Goal: Use online tool/utility: Utilize a website feature to perform a specific function

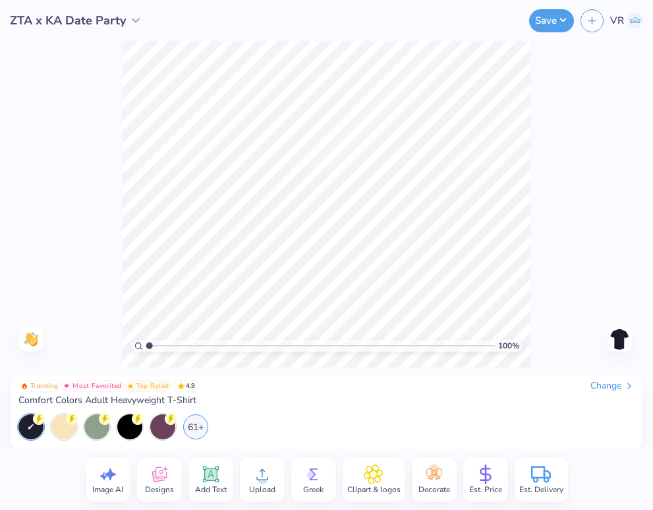
click at [466, 412] on div "Trending Most Favorited Top Rated 4.9 Change Comfort Colors Adult Heavyweight T…" at bounding box center [326, 409] width 616 height 59
type input "1"
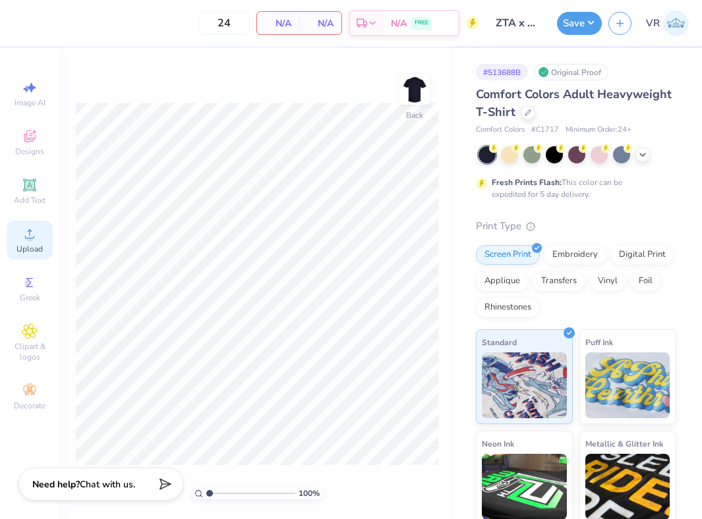
click at [36, 231] on icon at bounding box center [30, 234] width 16 height 16
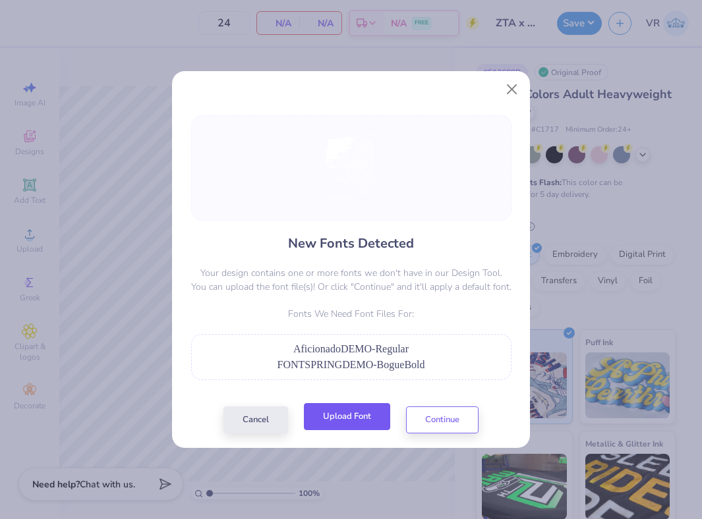
click at [347, 425] on button "Upload Font" at bounding box center [347, 416] width 86 height 27
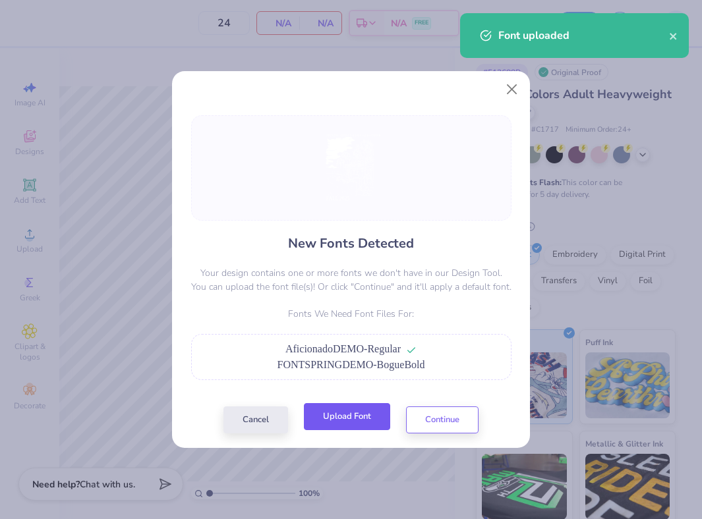
click at [337, 423] on button "Upload Font" at bounding box center [347, 416] width 86 height 27
click at [350, 424] on button "Upload Font" at bounding box center [347, 416] width 86 height 27
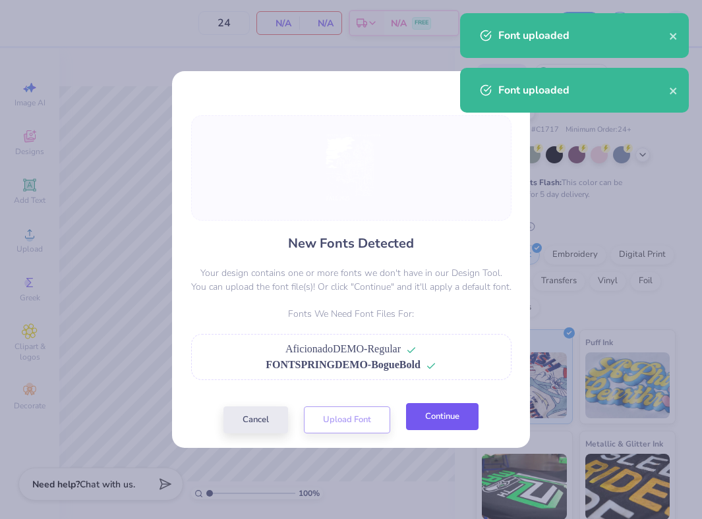
click at [441, 430] on button "Continue" at bounding box center [442, 416] width 73 height 27
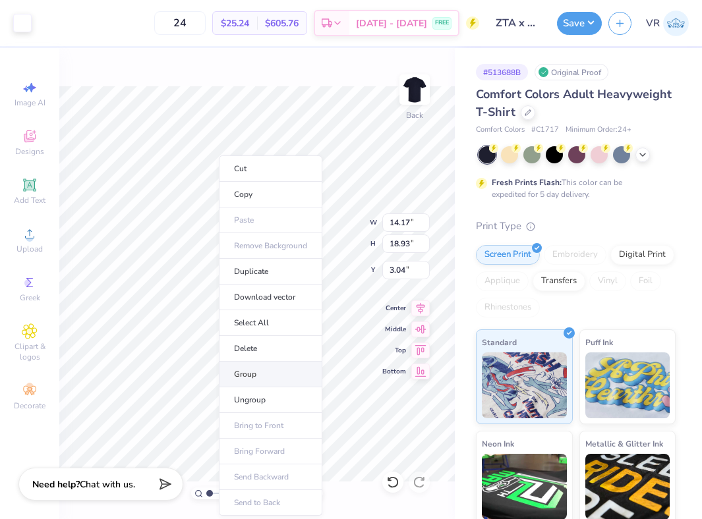
click at [258, 373] on li "Group" at bounding box center [270, 375] width 103 height 26
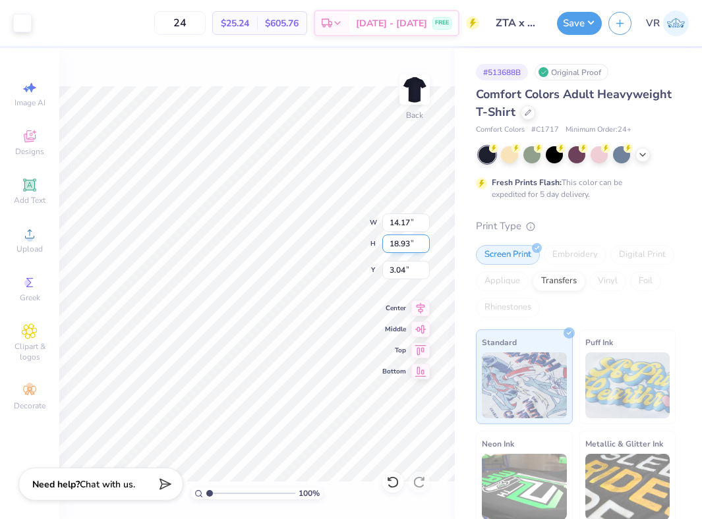
click at [401, 247] on input "18.93" at bounding box center [405, 244] width 47 height 18
type input "15"
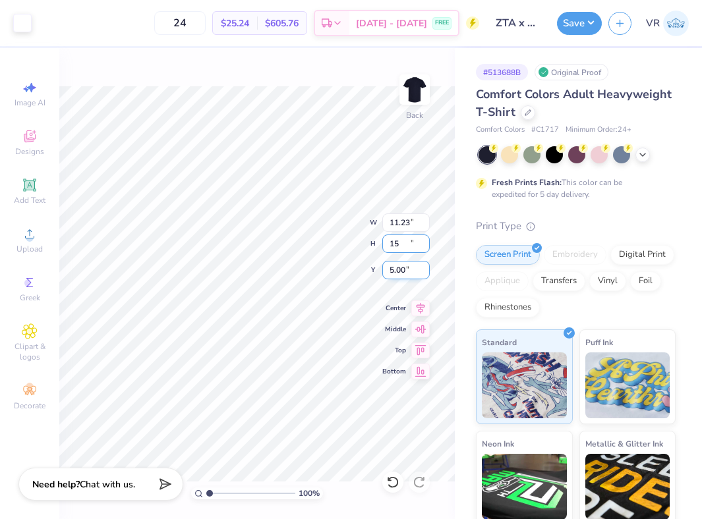
type input "11.23"
type input "15.00"
click at [407, 276] on input "5.00" at bounding box center [405, 270] width 47 height 18
type input "3.00"
click at [576, 23] on button "Save" at bounding box center [579, 21] width 45 height 23
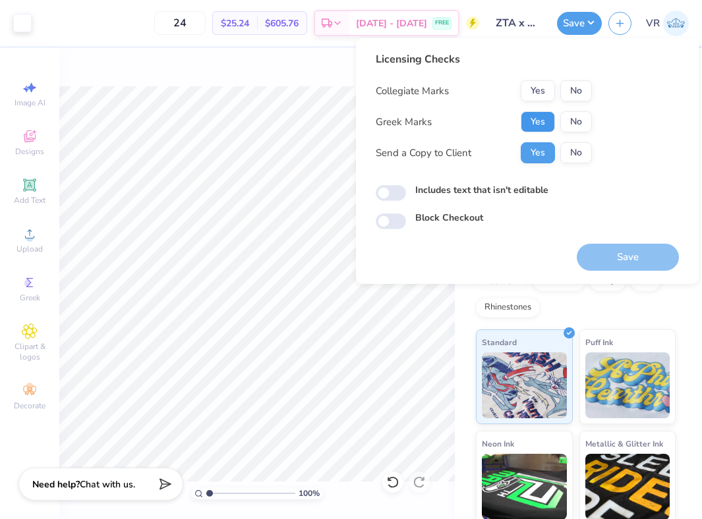
click at [535, 129] on button "Yes" at bounding box center [538, 121] width 34 height 21
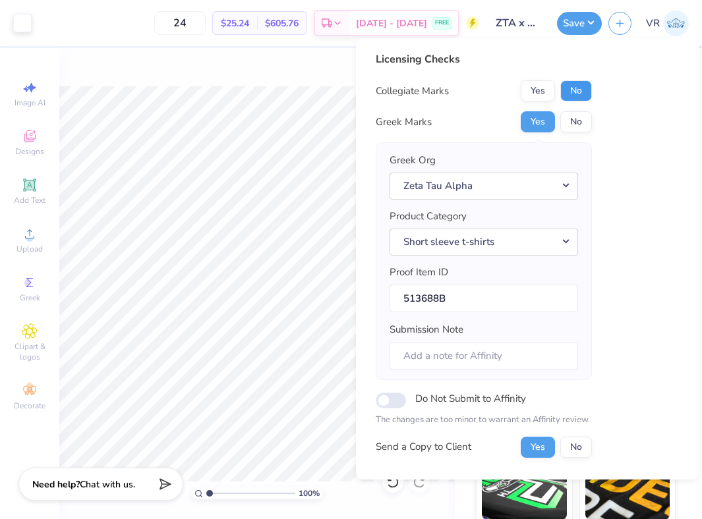
click at [577, 99] on button "No" at bounding box center [576, 90] width 32 height 21
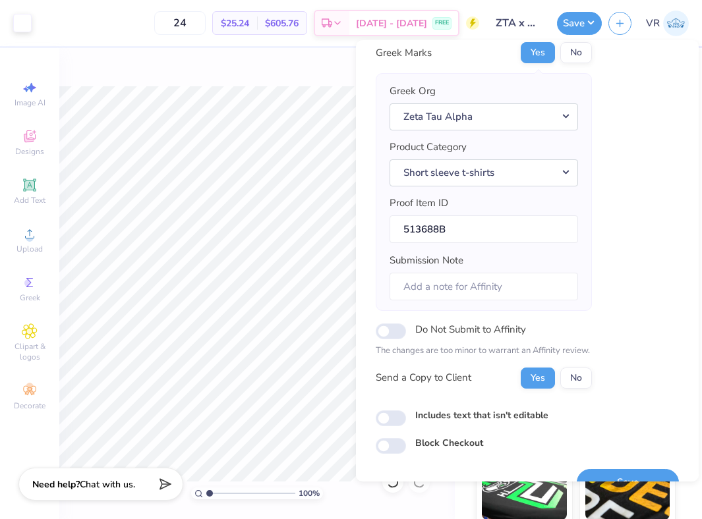
scroll to position [98, 0]
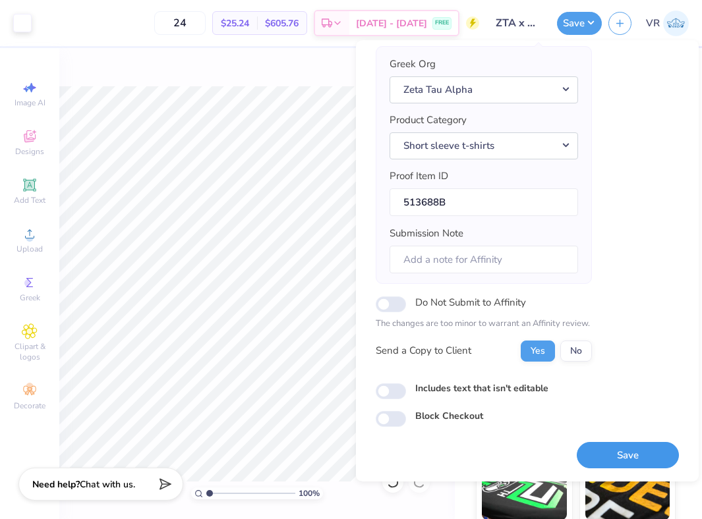
click at [601, 450] on button "Save" at bounding box center [628, 455] width 102 height 27
